Goal: Book appointment/travel/reservation

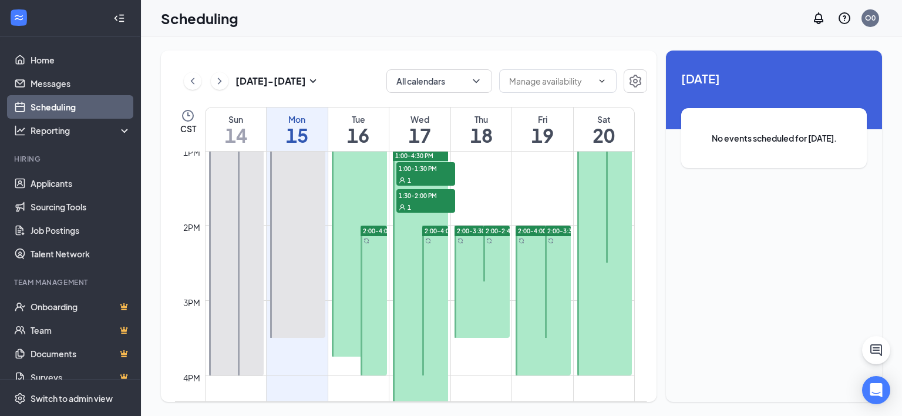
scroll to position [950, 0]
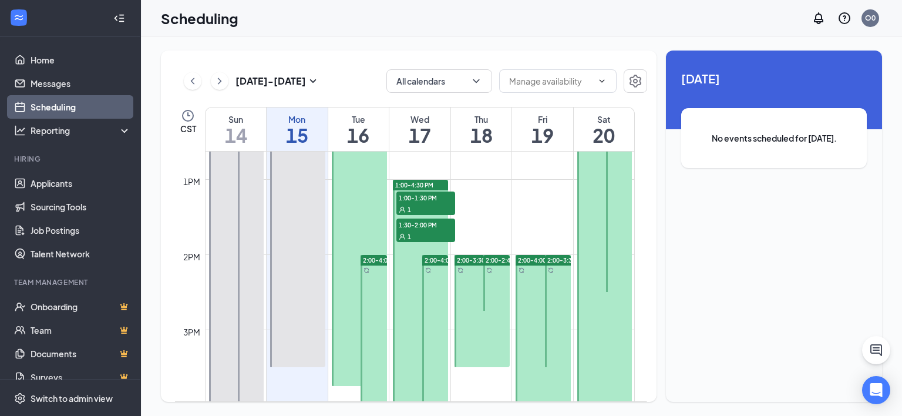
click at [446, 206] on div "1" at bounding box center [425, 209] width 59 height 12
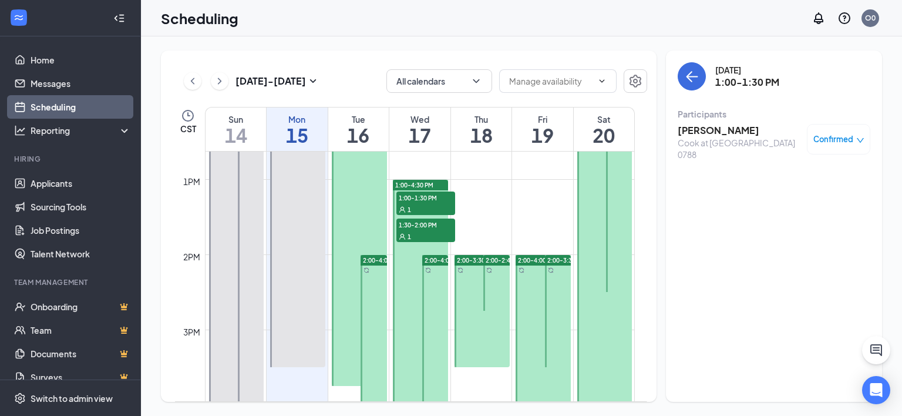
click at [470, 184] on td at bounding box center [420, 188] width 430 height 19
click at [418, 227] on link "1:00-4:30 PM 1:00-1:30 PM 1 1:30-2:00 PM 1" at bounding box center [420, 310] width 58 height 263
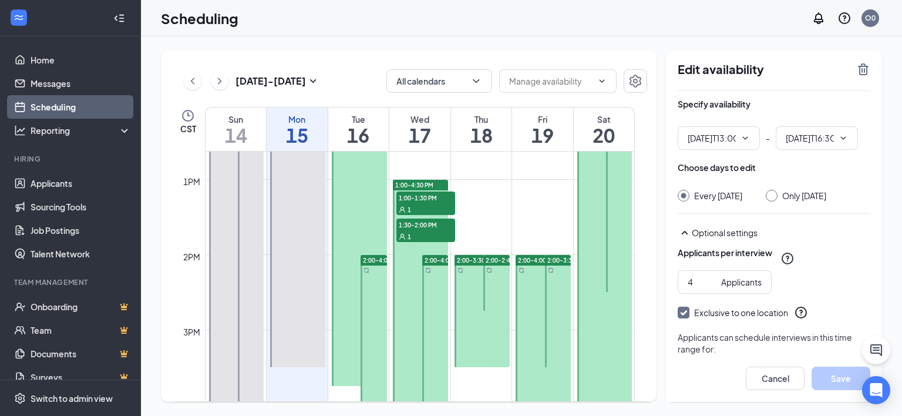
type input "01:00 PM"
type input "04:30 PM"
click at [868, 65] on icon "TrashOutline" at bounding box center [863, 69] width 14 height 14
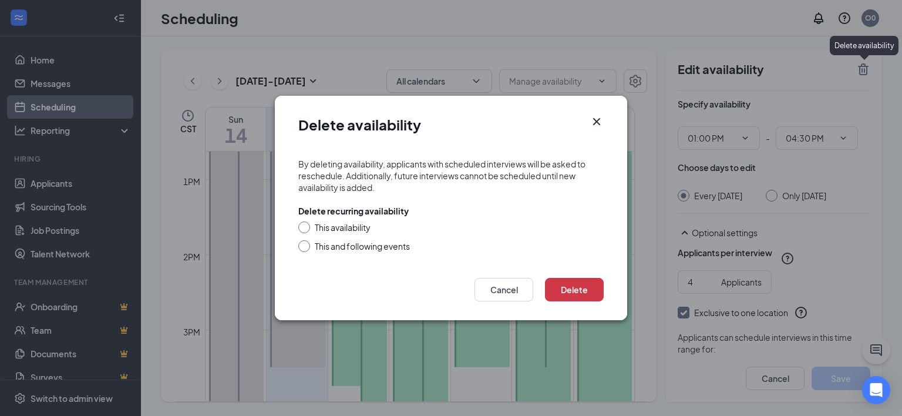
click at [597, 120] on icon "Cross" at bounding box center [597, 122] width 14 height 14
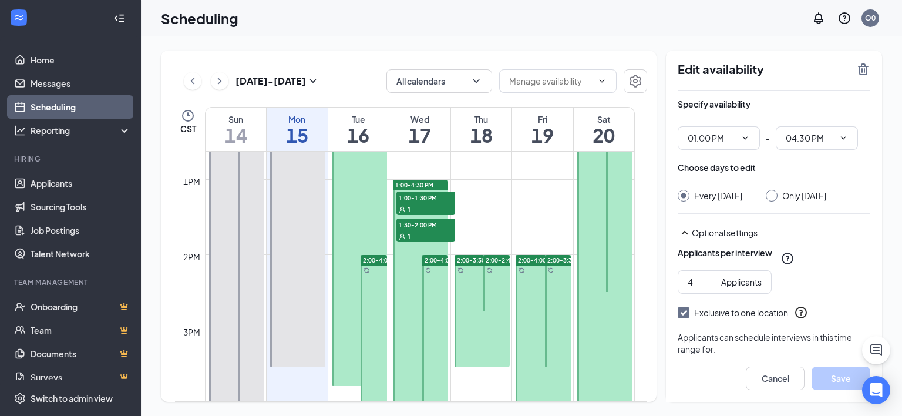
click at [513, 219] on td at bounding box center [420, 226] width 430 height 19
click at [433, 228] on span "1:30-2:00 PM" at bounding box center [425, 224] width 59 height 12
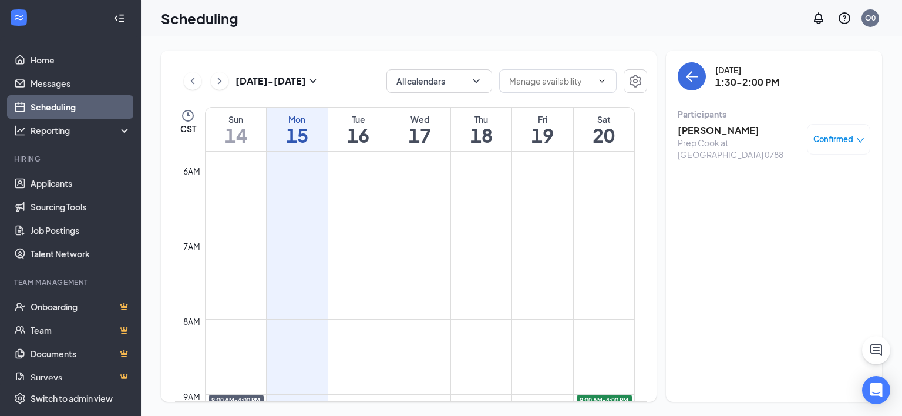
scroll to position [806, 0]
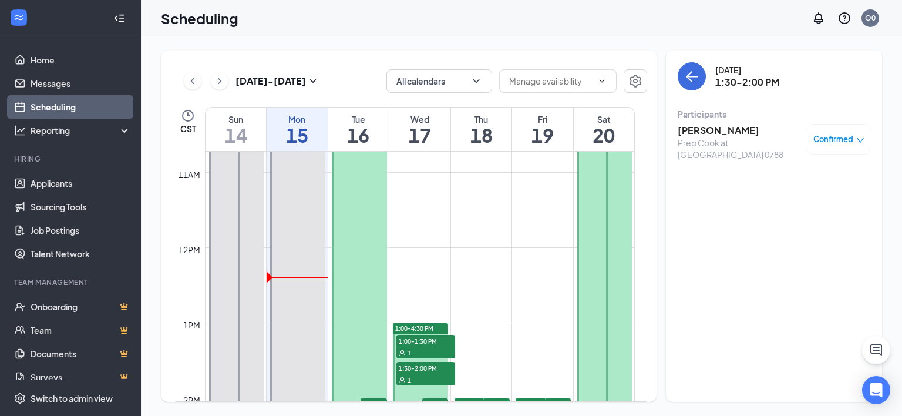
click at [860, 138] on icon "down" at bounding box center [860, 140] width 8 height 8
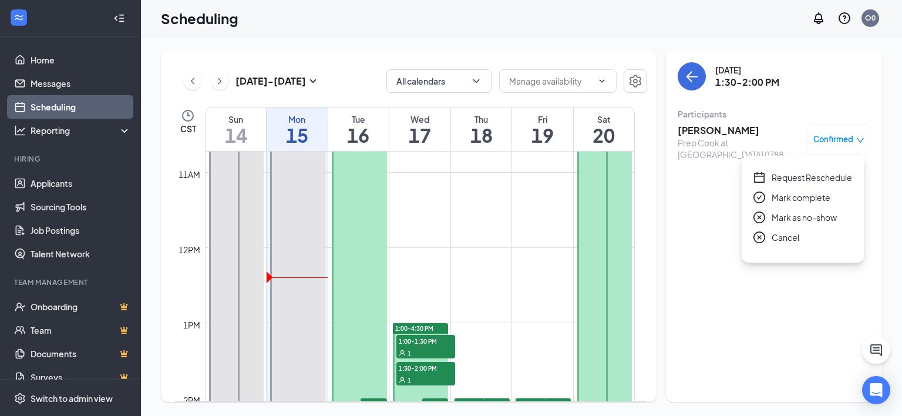
click at [778, 320] on div "[DATE] 1:30-2:00 PM Participants [PERSON_NAME] Prep [PERSON_NAME] at [GEOGRAPHI…" at bounding box center [774, 226] width 216 height 351
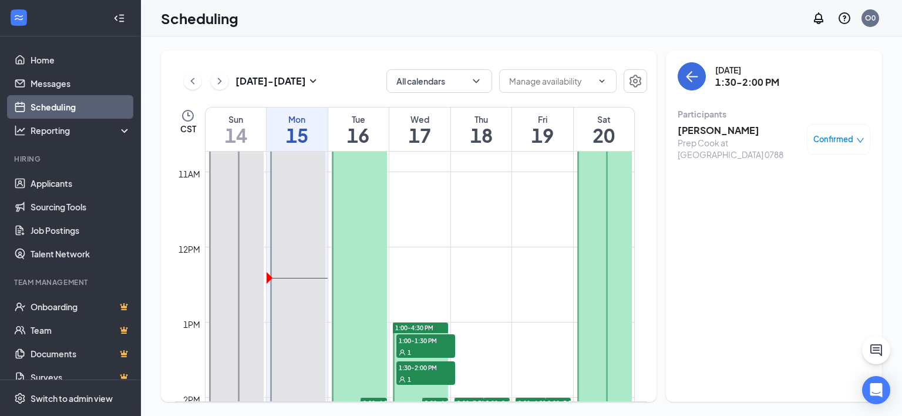
scroll to position [682, 0]
